Goal: Use online tool/utility: Utilize a website feature to perform a specific function

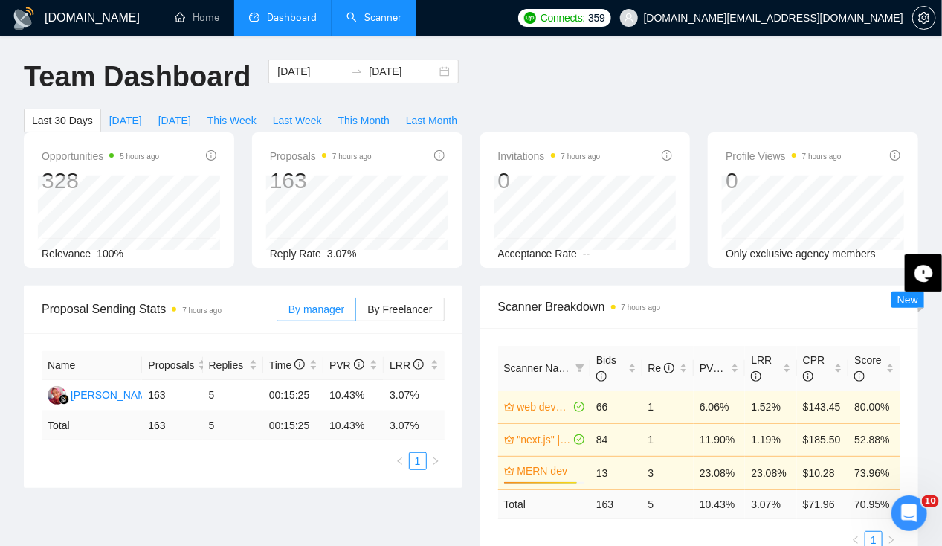
click at [364, 24] on link "Scanner" at bounding box center [373, 17] width 55 height 13
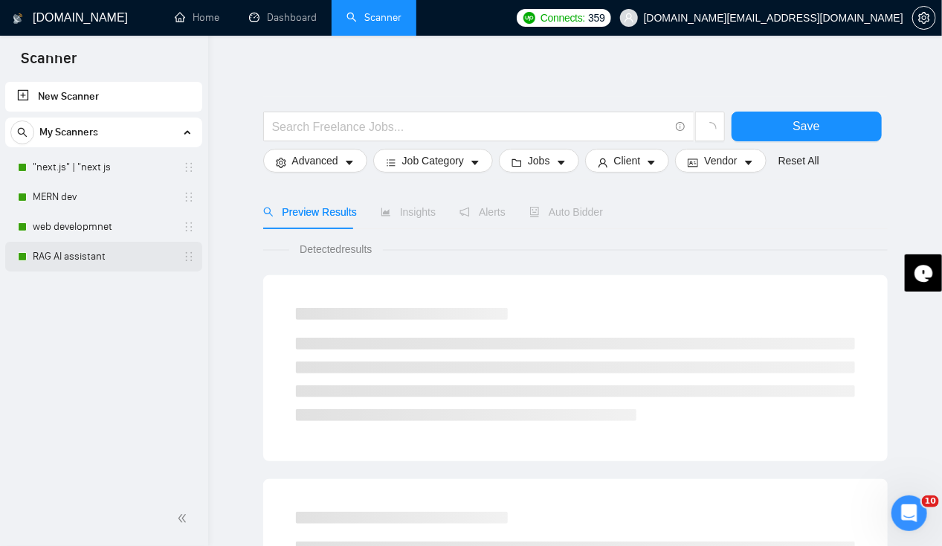
click at [99, 260] on link "RAG AI assistant" at bounding box center [103, 257] width 141 height 30
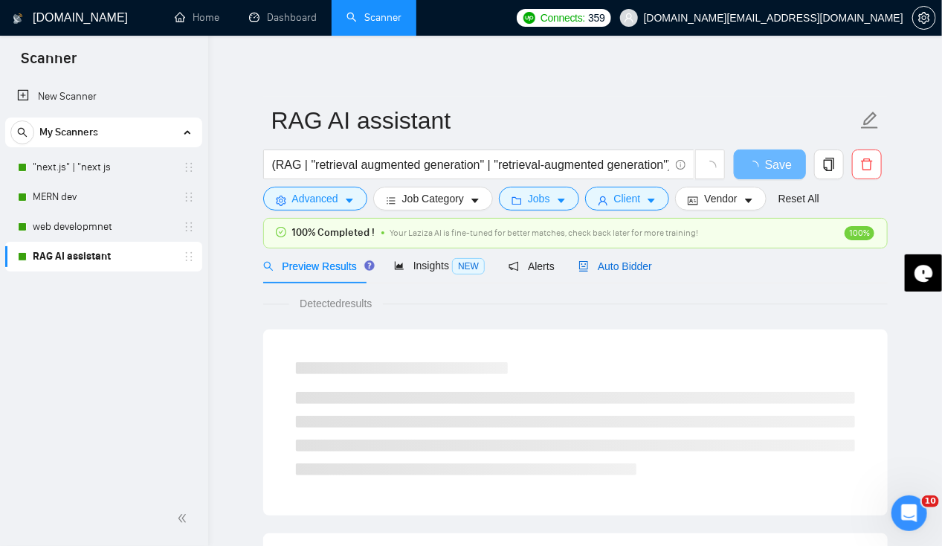
drag, startPoint x: 598, startPoint y: 265, endPoint x: 621, endPoint y: 266, distance: 22.3
click at [598, 265] on span "Auto Bidder" at bounding box center [615, 266] width 74 height 12
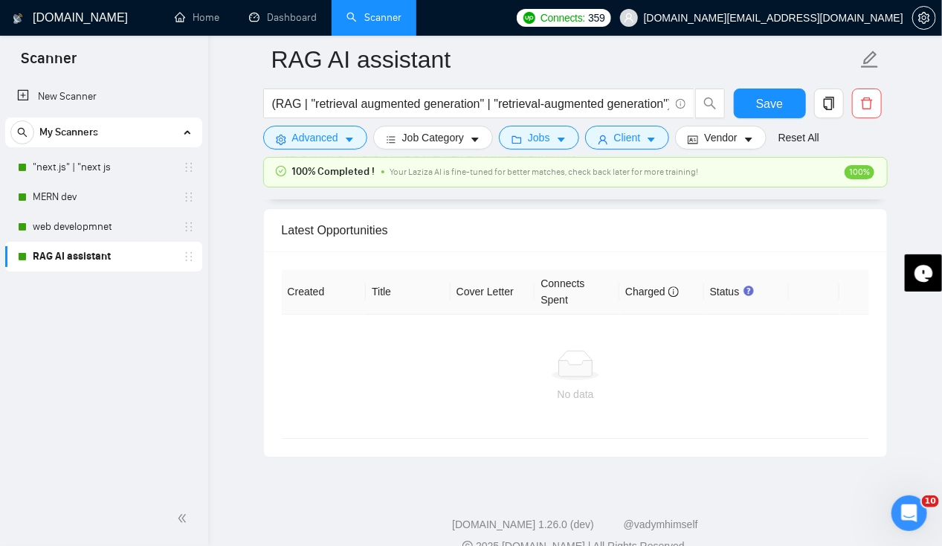
scroll to position [3714, 0]
